Goal: Book appointment/travel/reservation

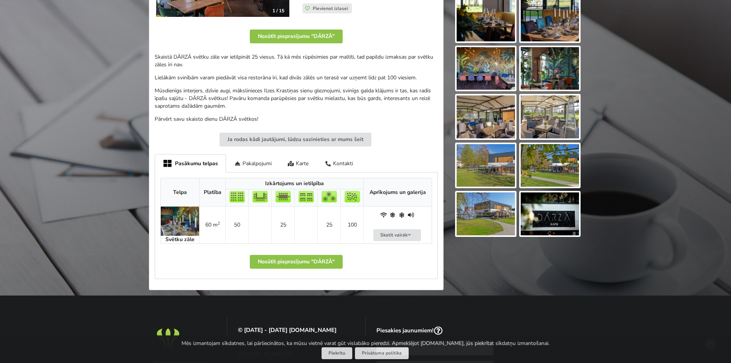
scroll to position [192, 0]
click at [172, 225] on img at bounding box center [180, 220] width 38 height 29
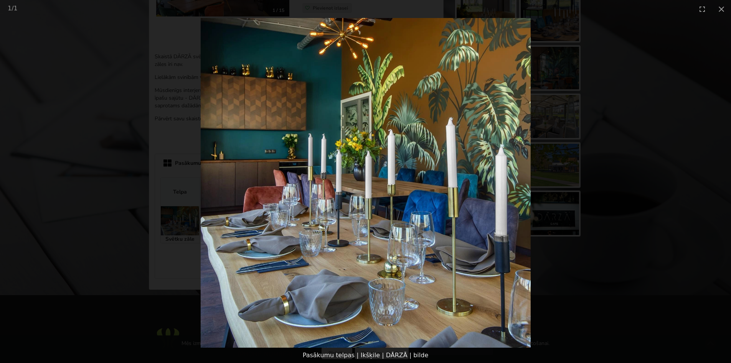
click at [629, 77] on picture at bounding box center [365, 183] width 731 height 330
click at [720, 7] on button "Close gallery" at bounding box center [720, 9] width 19 height 18
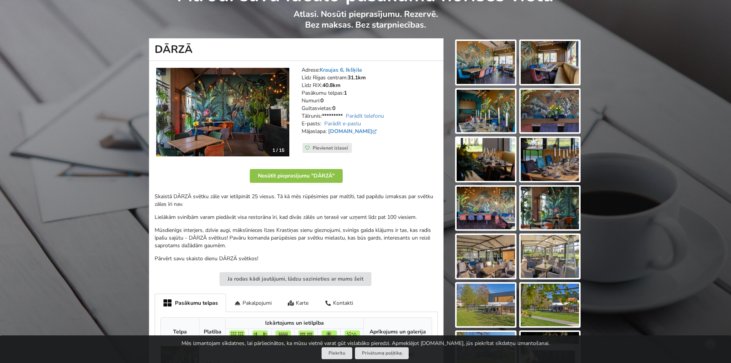
scroll to position [38, 0]
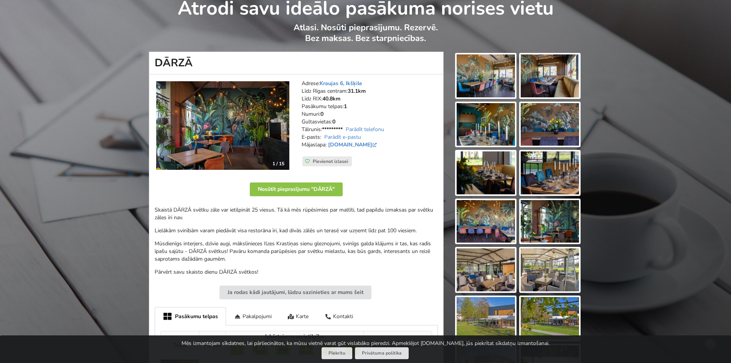
click at [488, 76] on img at bounding box center [485, 75] width 58 height 43
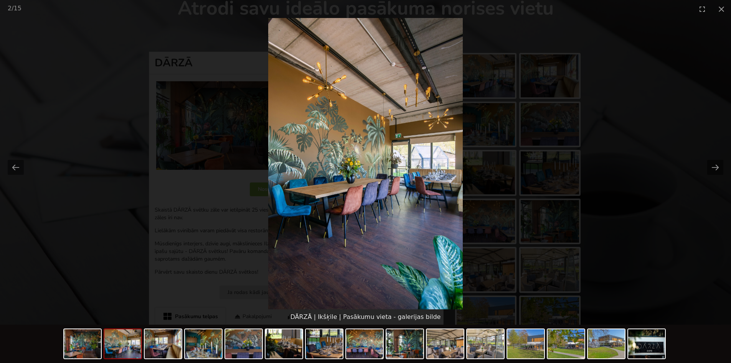
click at [703, 172] on picture at bounding box center [365, 163] width 731 height 291
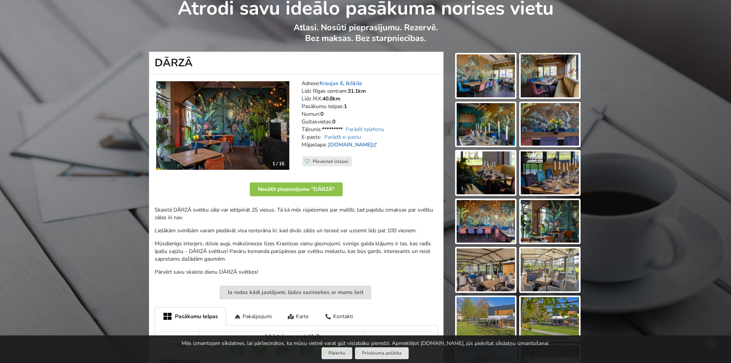
click at [561, 84] on img at bounding box center [549, 75] width 58 height 43
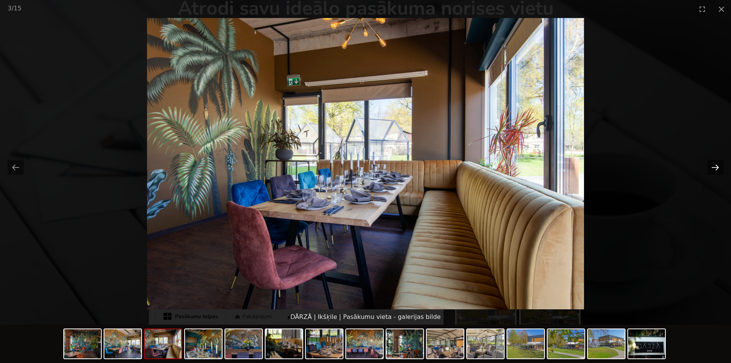
click at [712, 170] on button "Next slide" at bounding box center [715, 167] width 16 height 15
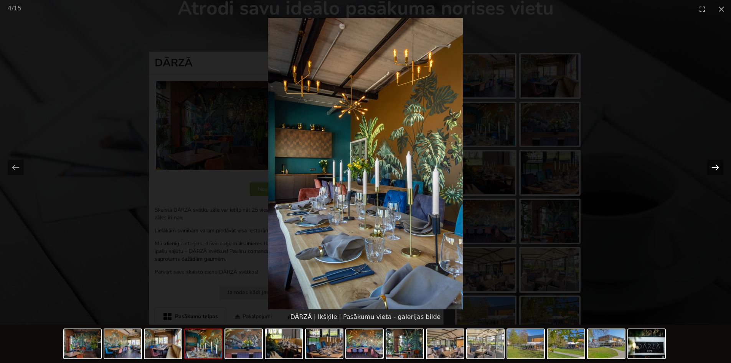
click at [712, 170] on button "Next slide" at bounding box center [715, 167] width 16 height 15
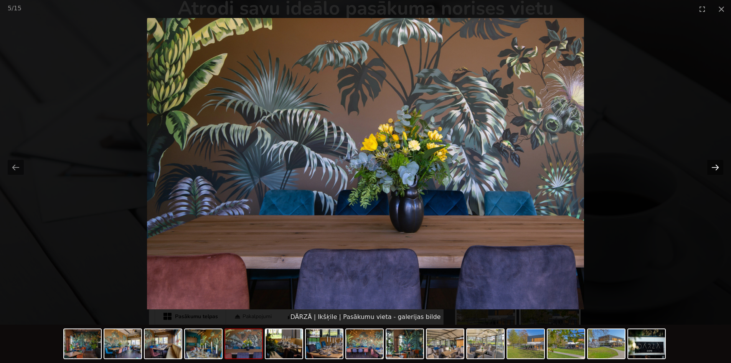
click at [712, 170] on button "Next slide" at bounding box center [715, 167] width 16 height 15
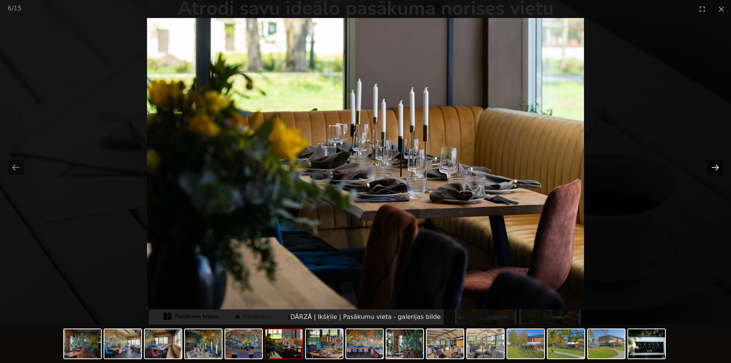
click at [712, 170] on button "Next slide" at bounding box center [715, 167] width 16 height 15
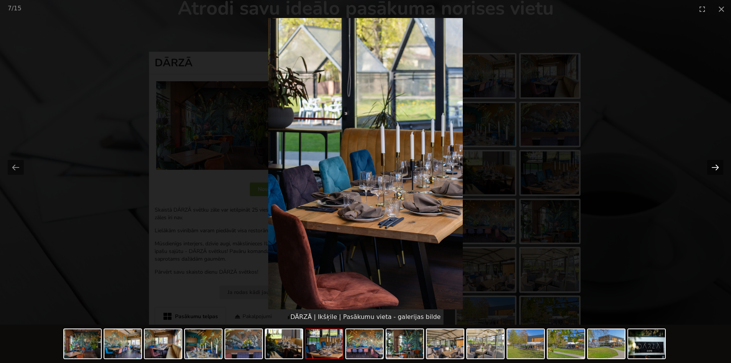
click at [712, 170] on button "Next slide" at bounding box center [715, 167] width 16 height 15
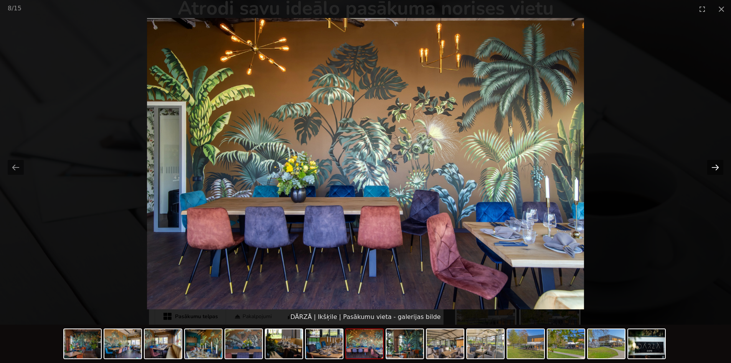
click at [712, 170] on button "Next slide" at bounding box center [715, 167] width 16 height 15
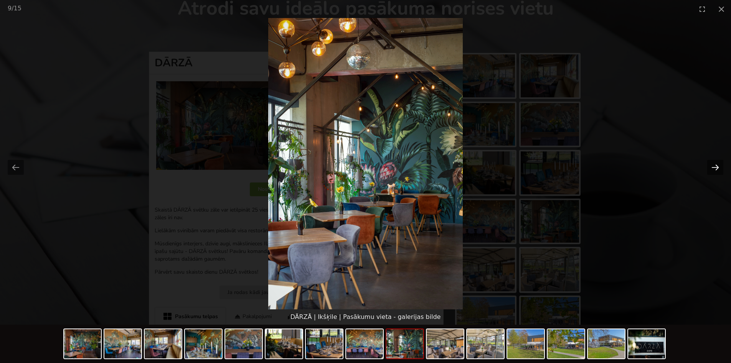
click at [712, 170] on button "Next slide" at bounding box center [715, 167] width 16 height 15
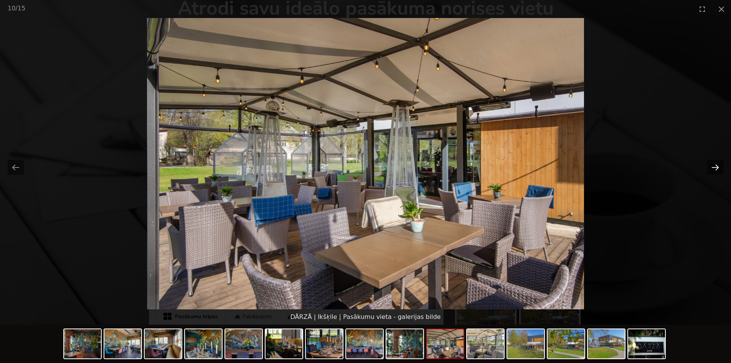
click at [712, 170] on button "Next slide" at bounding box center [715, 167] width 16 height 15
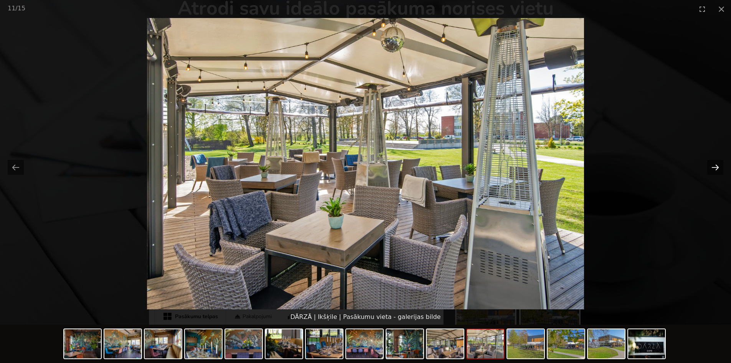
click at [712, 170] on button "Next slide" at bounding box center [715, 167] width 16 height 15
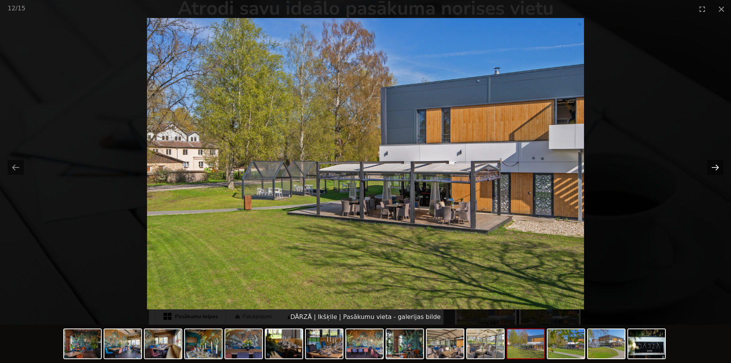
click at [712, 170] on button "Next slide" at bounding box center [715, 167] width 16 height 15
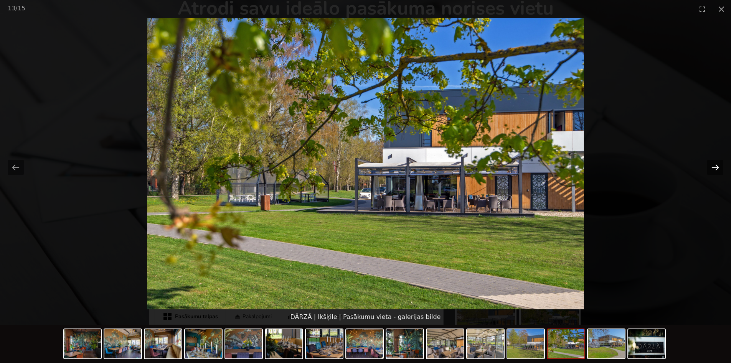
click at [712, 170] on button "Next slide" at bounding box center [715, 167] width 16 height 15
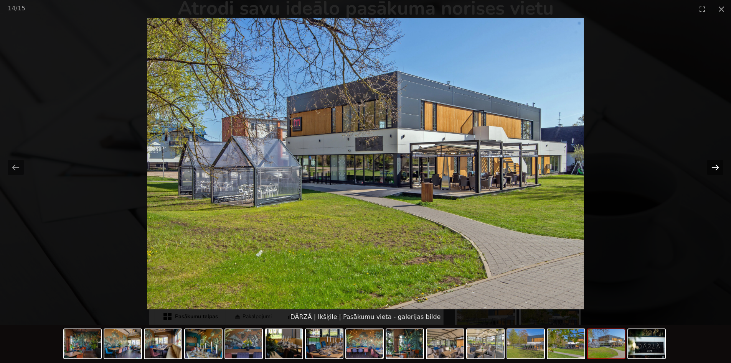
click at [712, 170] on button "Next slide" at bounding box center [715, 167] width 16 height 15
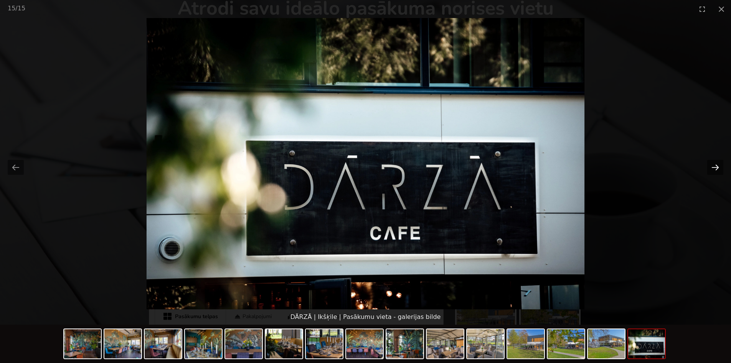
click at [712, 170] on button "Next slide" at bounding box center [715, 167] width 16 height 15
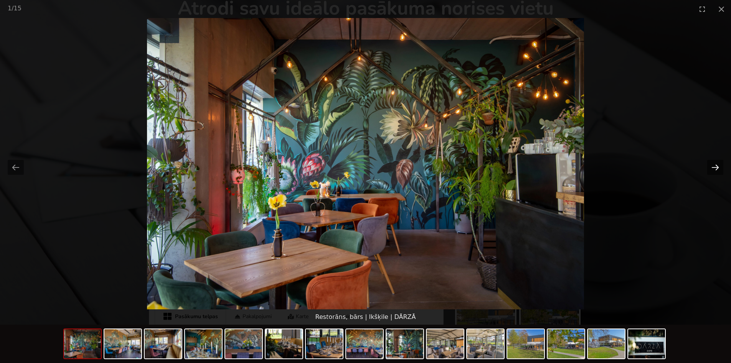
click at [712, 170] on button "Next slide" at bounding box center [715, 167] width 16 height 15
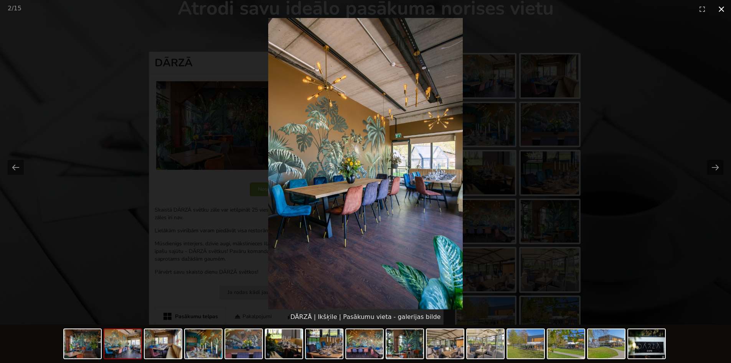
click at [718, 9] on button "Close gallery" at bounding box center [720, 9] width 19 height 18
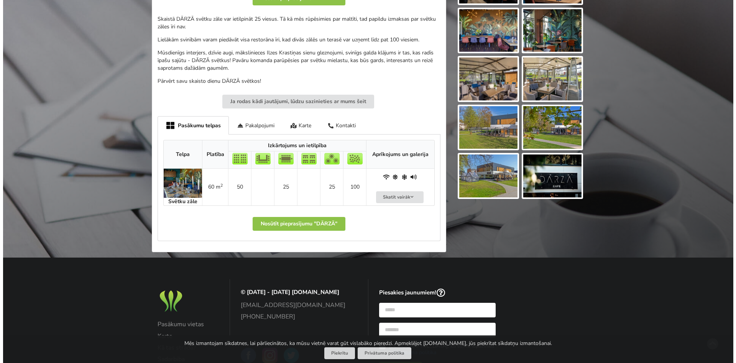
scroll to position [230, 0]
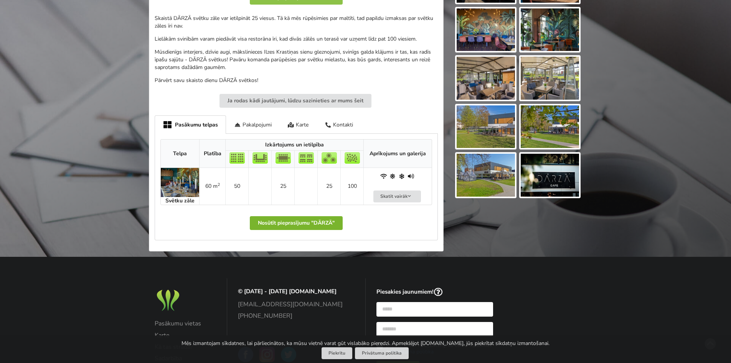
click at [328, 226] on button "Nosūtīt pieprasījumu "DĀRZĀ"" at bounding box center [296, 223] width 93 height 14
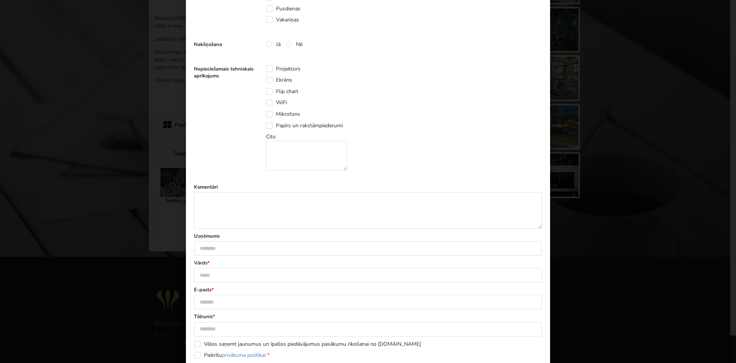
scroll to position [309, 0]
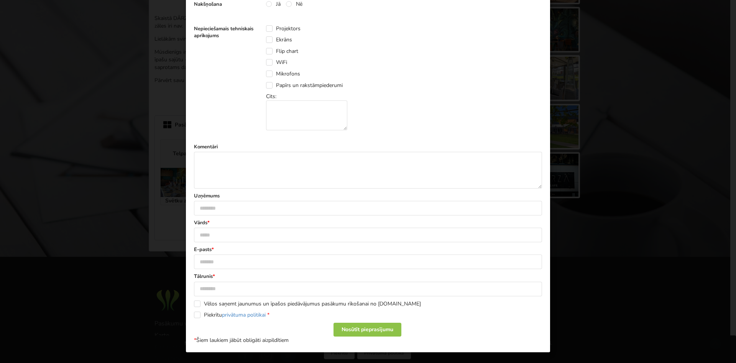
click at [625, 107] on div "Paldies, Jūsu pieprasījums nosūtīts pa tiešo pasākuma vietai! Tuvākajā laikā sa…" at bounding box center [368, 181] width 736 height 363
